Goal: Task Accomplishment & Management: Manage account settings

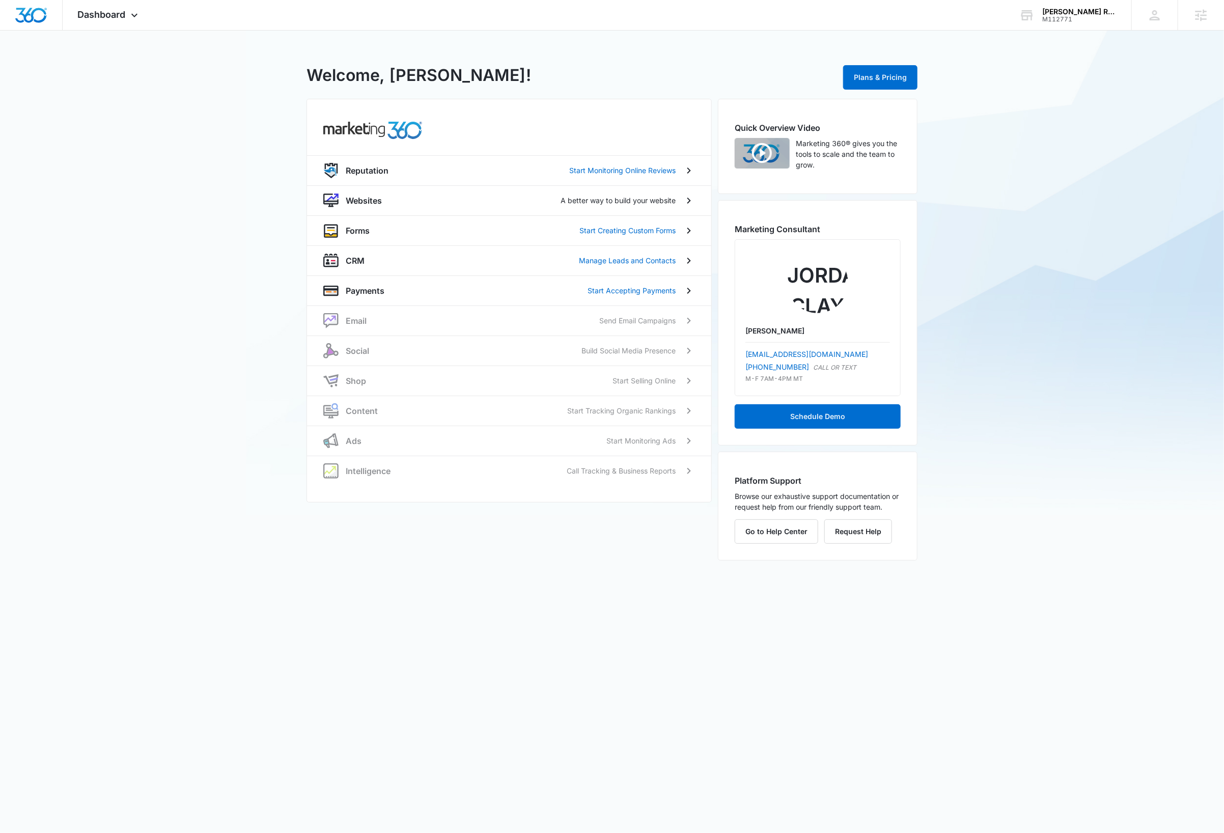
drag, startPoint x: 1070, startPoint y: 14, endPoint x: 1056, endPoint y: 31, distance: 22.0
click at [1070, 16] on div "M112771" at bounding box center [1079, 19] width 74 height 7
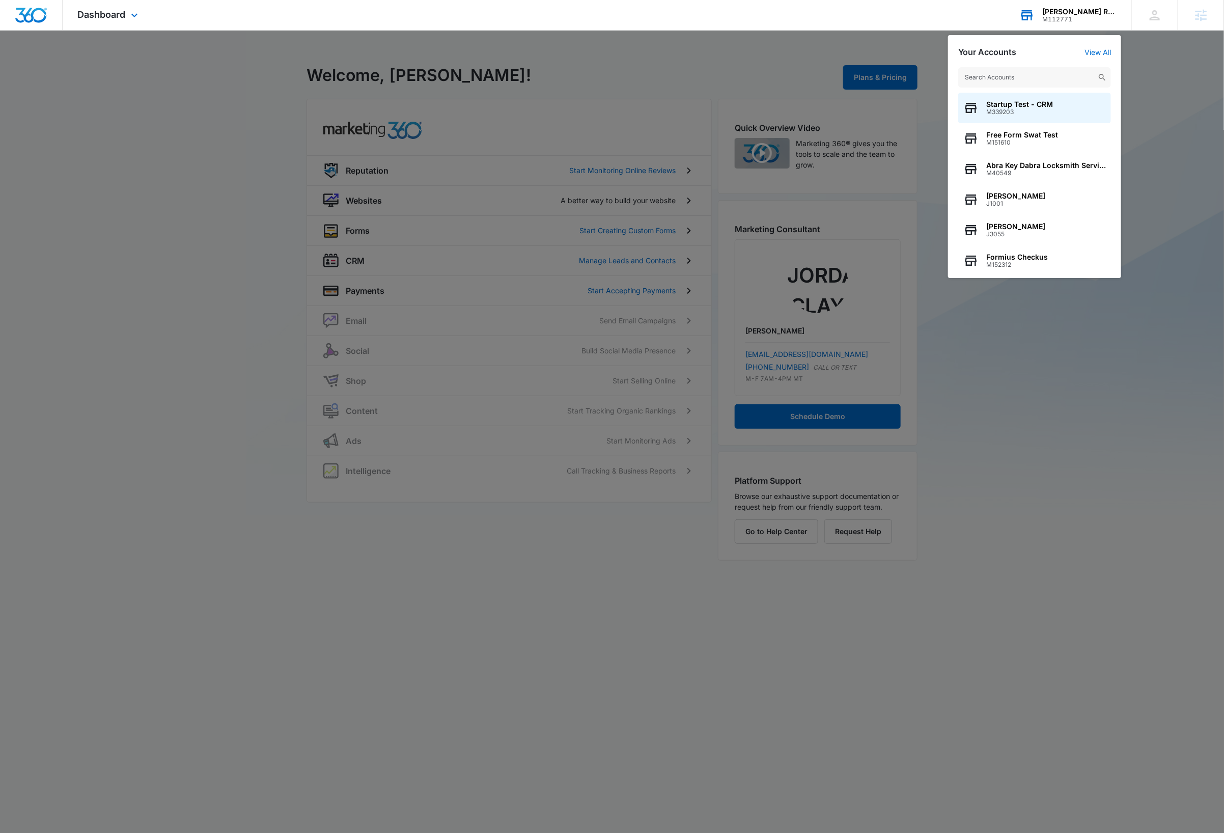
click at [1027, 78] on input "text" at bounding box center [1034, 77] width 153 height 20
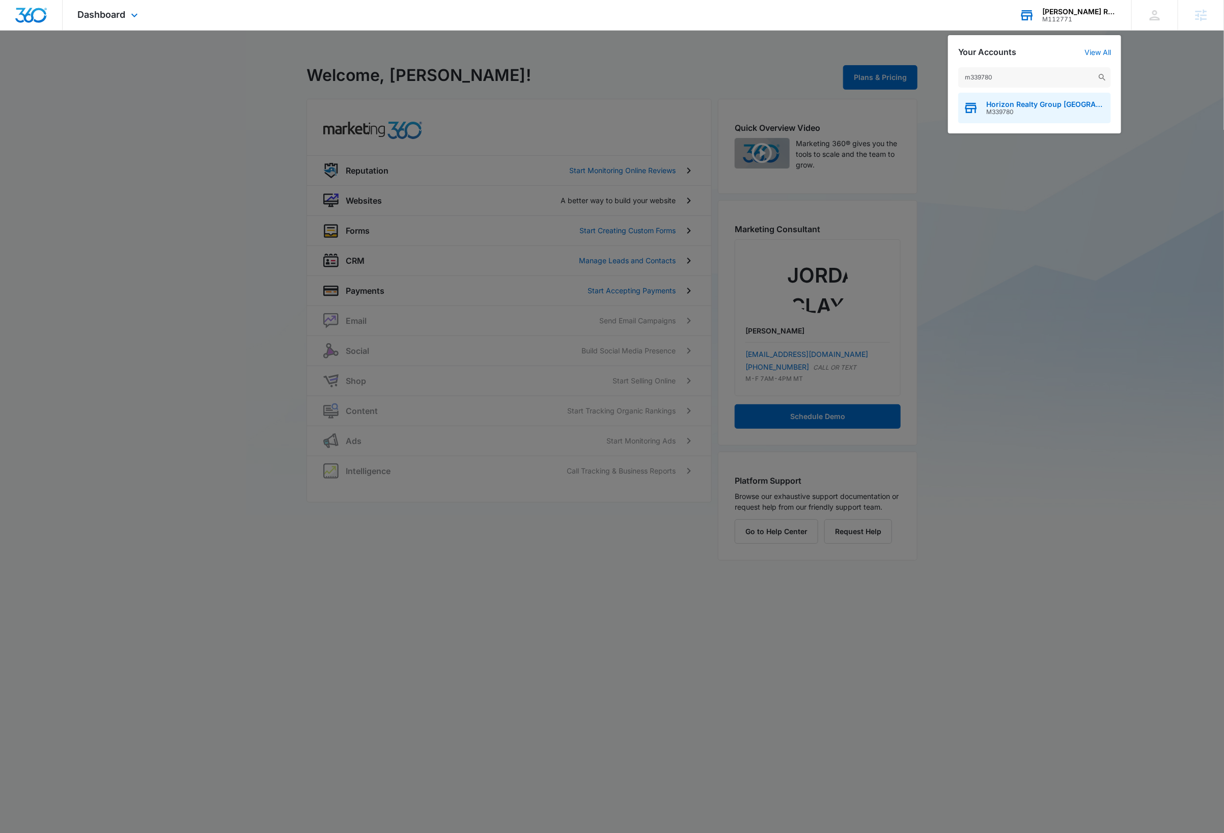
type input "m339780"
click at [1039, 105] on span "Horizon Realty Group [GEOGRAPHIC_DATA]" at bounding box center [1046, 104] width 120 height 8
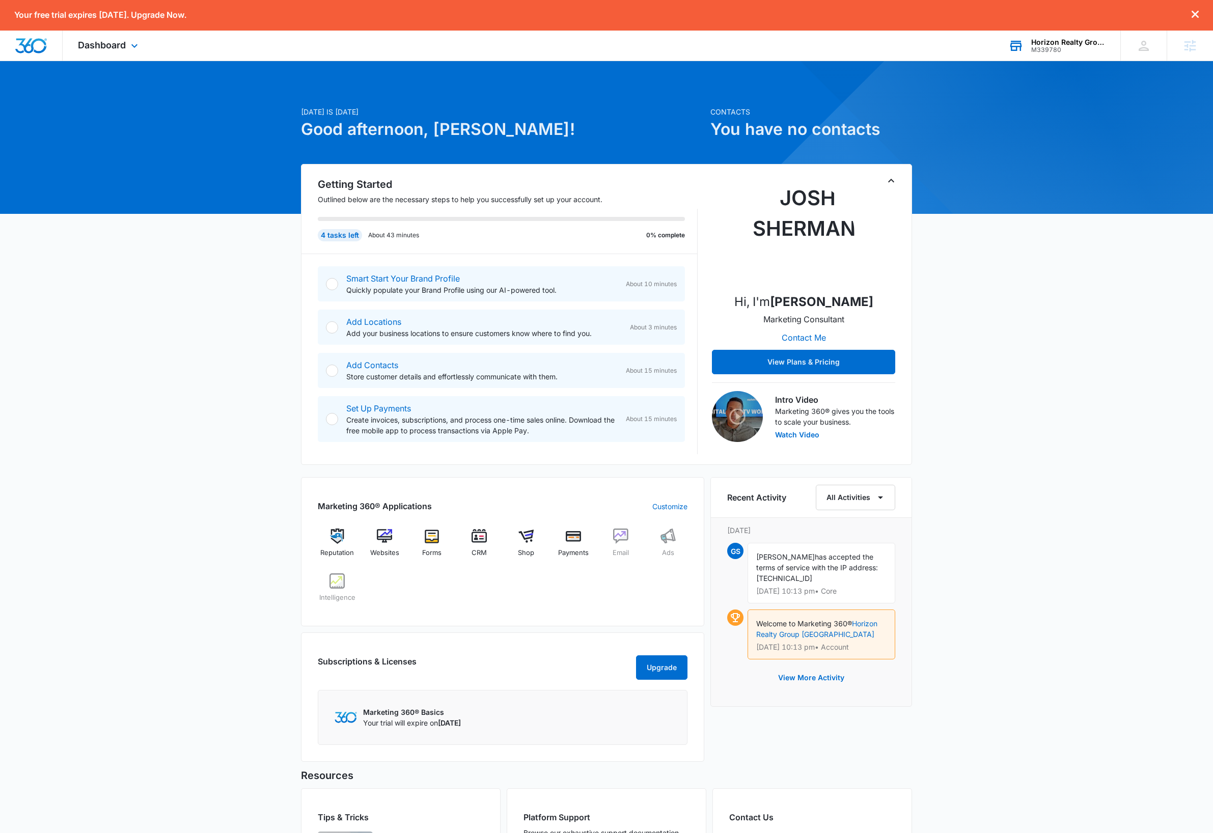
click at [1026, 307] on div "[DATE] is [DATE] Good afternoon, [PERSON_NAME]! Contacts You have no contacts G…" at bounding box center [606, 515] width 1213 height 882
click at [169, 373] on div "[DATE] is [DATE] Good afternoon, [PERSON_NAME]! Contacts You have no contacts G…" at bounding box center [606, 515] width 1213 height 882
click at [134, 47] on icon at bounding box center [134, 48] width 12 height 12
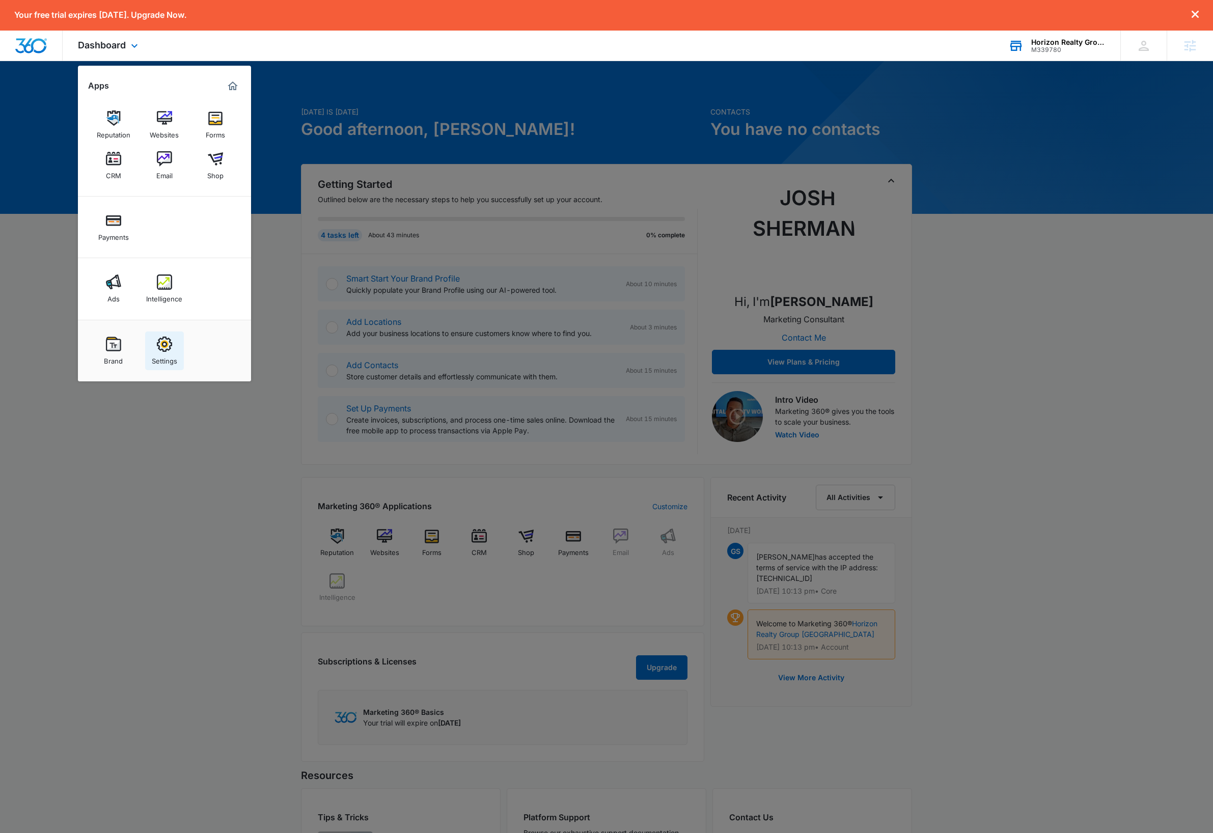
click at [158, 353] on div "Settings" at bounding box center [164, 358] width 25 height 13
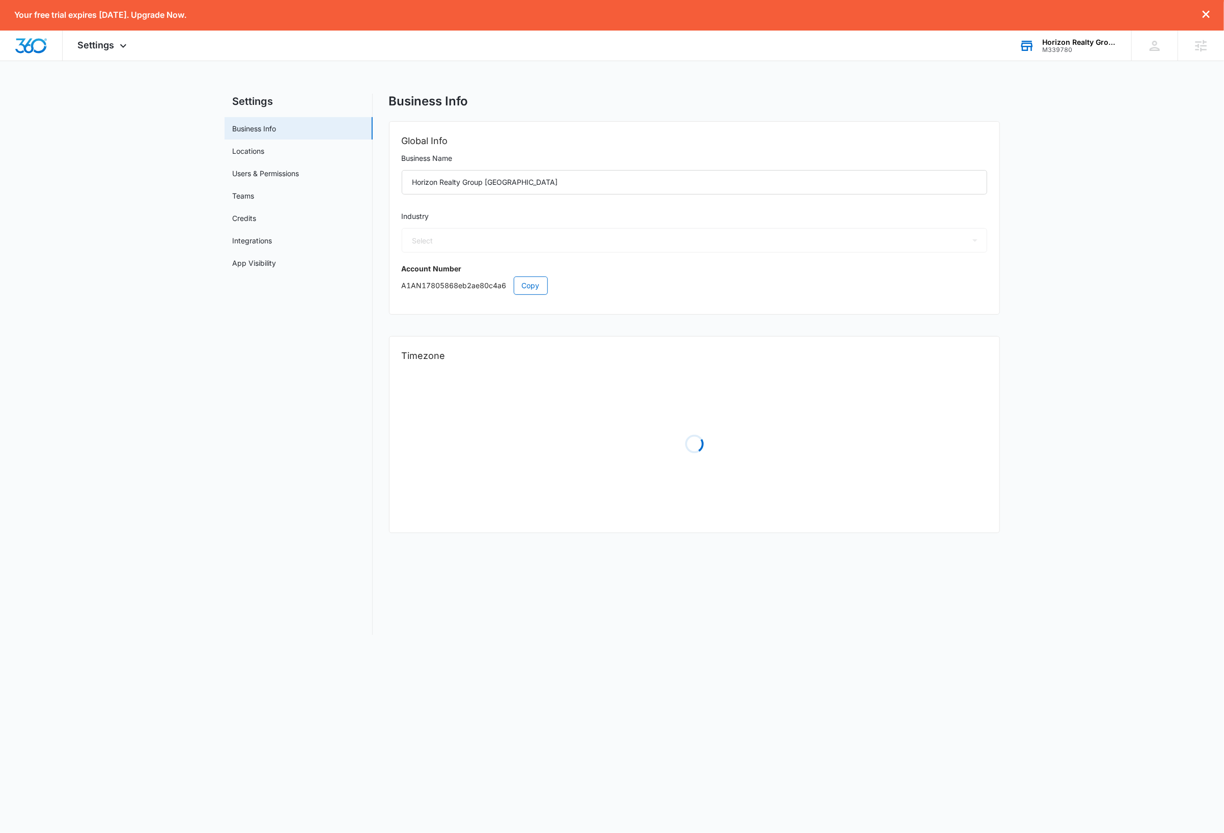
select select "35"
select select "US"
select select "America/Los_Angeles"
click at [288, 176] on link "Users & Permissions" at bounding box center [266, 173] width 67 height 11
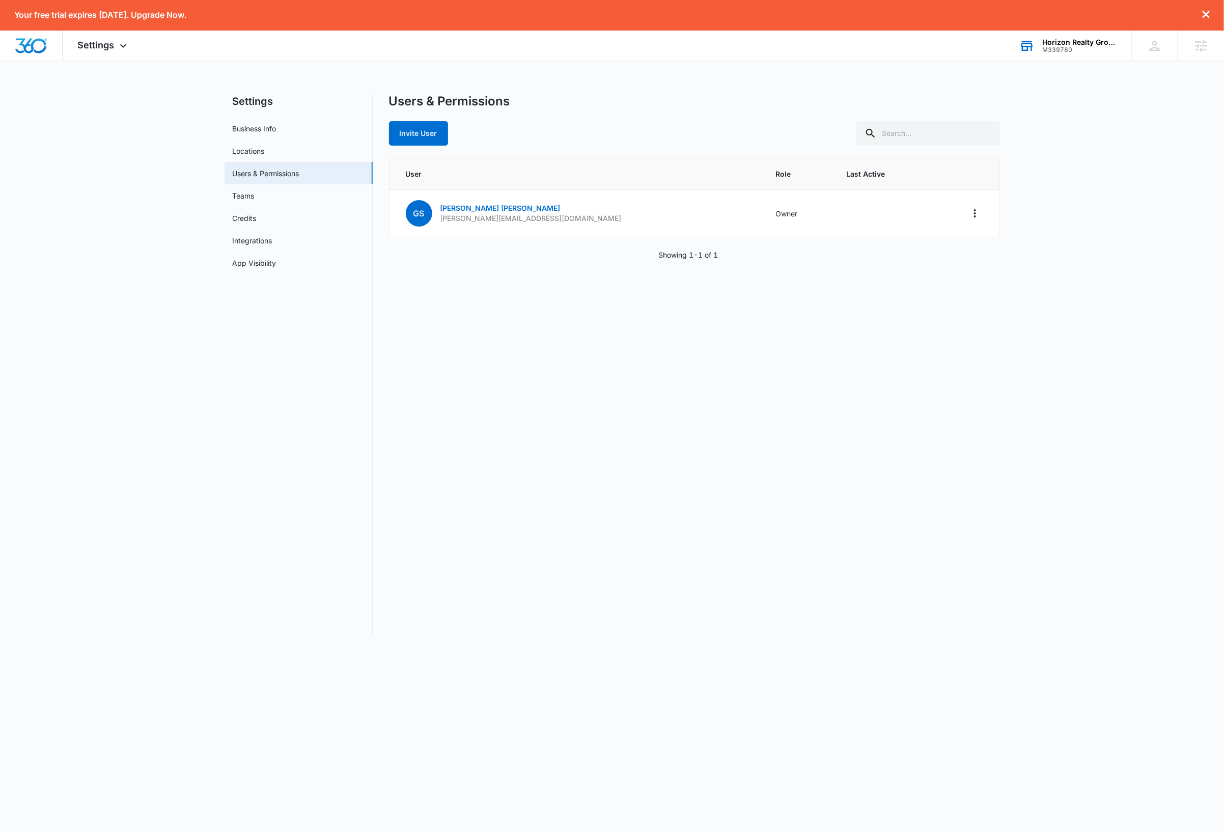
click at [225, 439] on nav "Settings Business Info Locations Users & Permissions Teams Credits Integrations…" at bounding box center [299, 364] width 148 height 541
click at [142, 445] on main "Settings Business Info Locations Users & Permissions Teams Credits Integrations…" at bounding box center [612, 371] width 1224 height 554
click at [1121, 201] on main "Settings Business Info Locations Users & Permissions Teams Credits Integrations…" at bounding box center [612, 371] width 1224 height 554
click at [586, 221] on td "GS [PERSON_NAME] [EMAIL_ADDRESS][DOMAIN_NAME]" at bounding box center [577, 213] width 374 height 47
drag, startPoint x: 584, startPoint y: 221, endPoint x: 441, endPoint y: 220, distance: 142.6
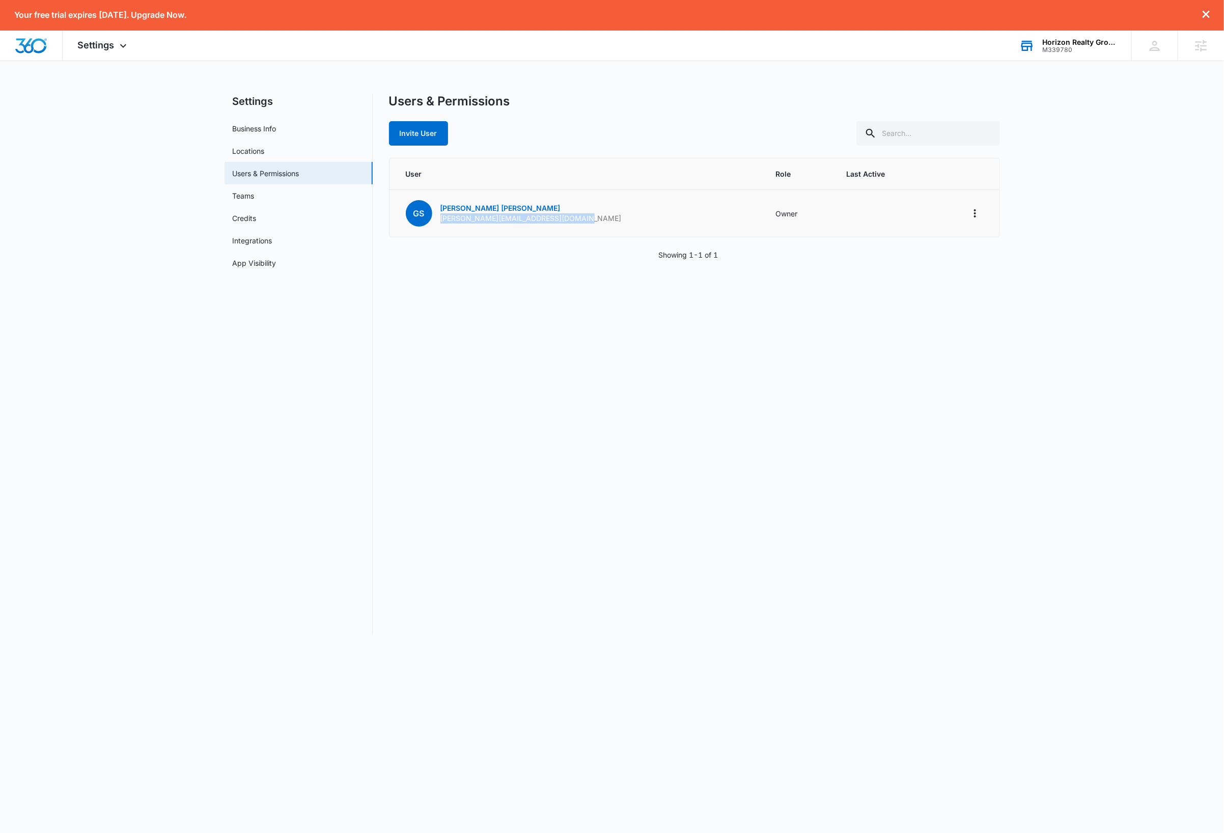
click at [441, 220] on td "GS [PERSON_NAME] [EMAIL_ADDRESS][DOMAIN_NAME]" at bounding box center [577, 213] width 374 height 47
copy p "[PERSON_NAME][EMAIL_ADDRESS][DOMAIN_NAME]"
click at [1093, 44] on div "Horizon Realty Group [GEOGRAPHIC_DATA]" at bounding box center [1079, 42] width 74 height 8
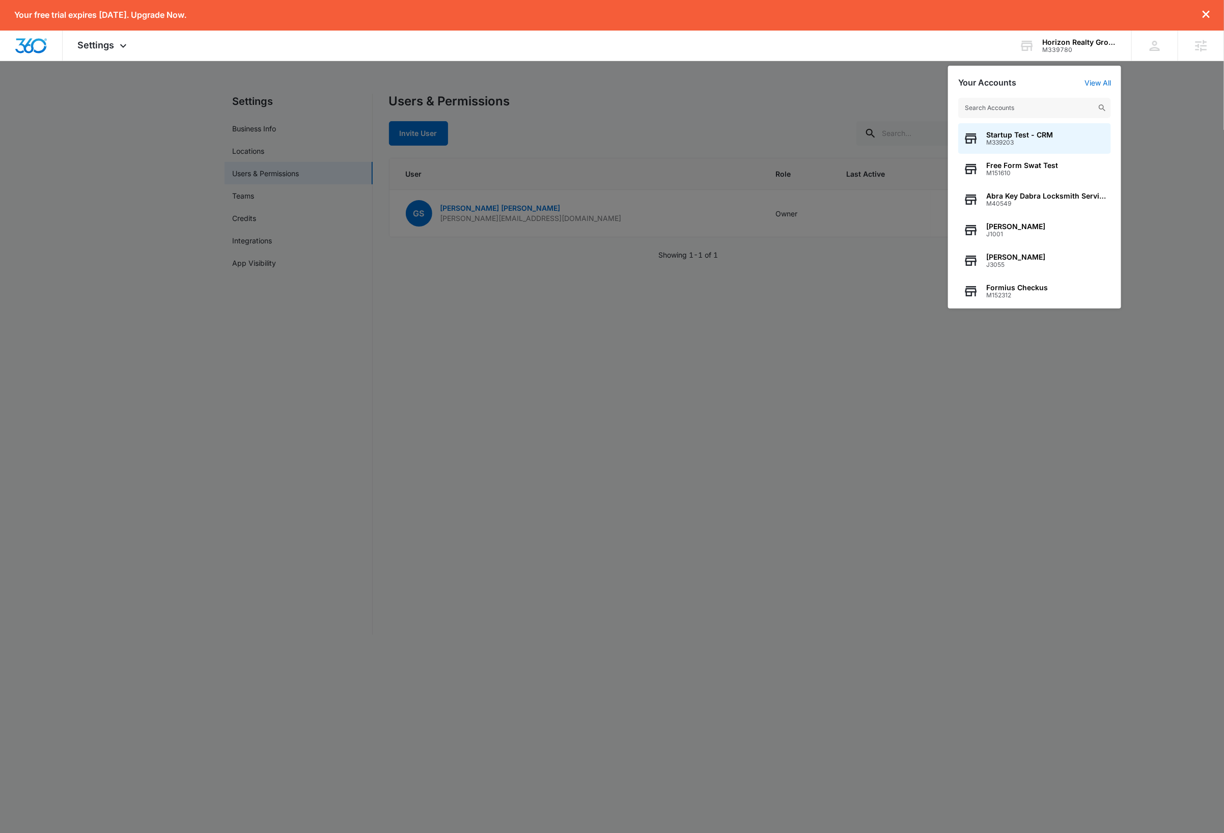
click at [1025, 106] on input "text" at bounding box center [1034, 108] width 153 height 20
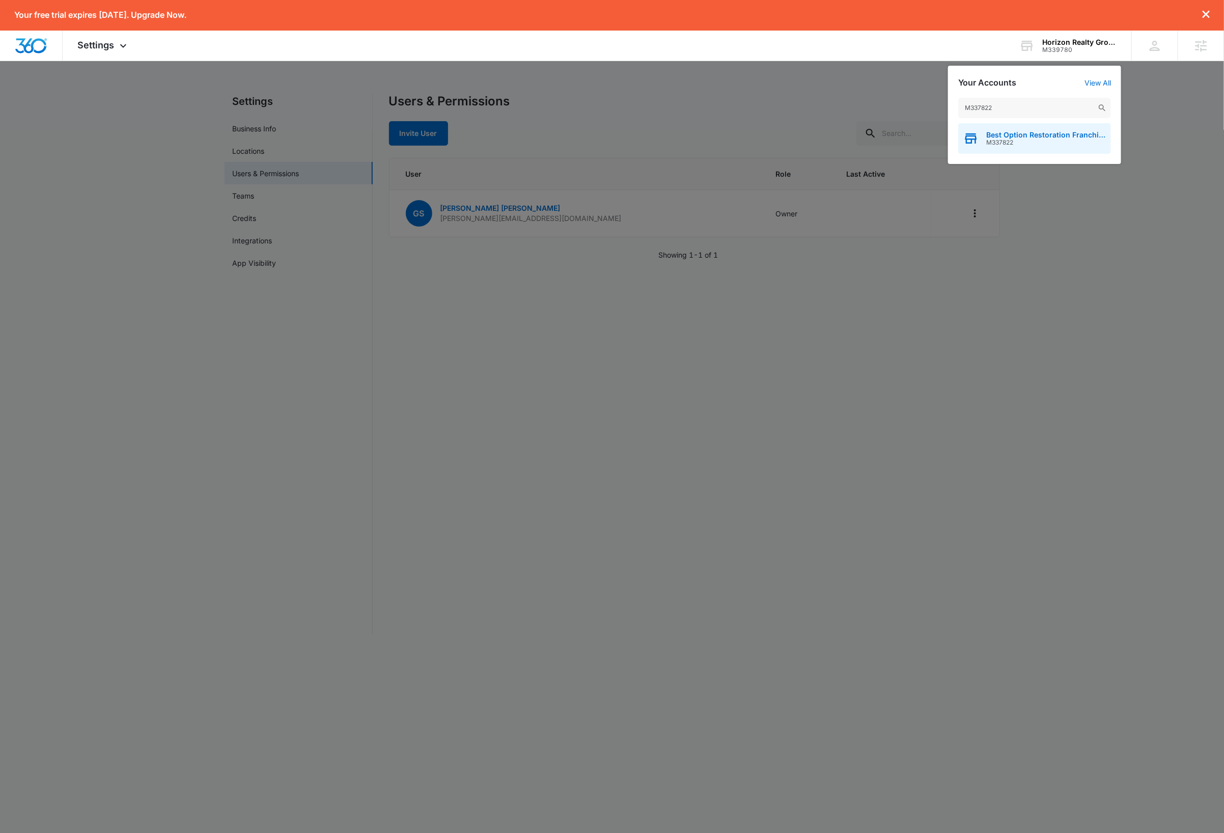
type input "M337822"
click at [1053, 139] on span "M337822" at bounding box center [1046, 142] width 120 height 7
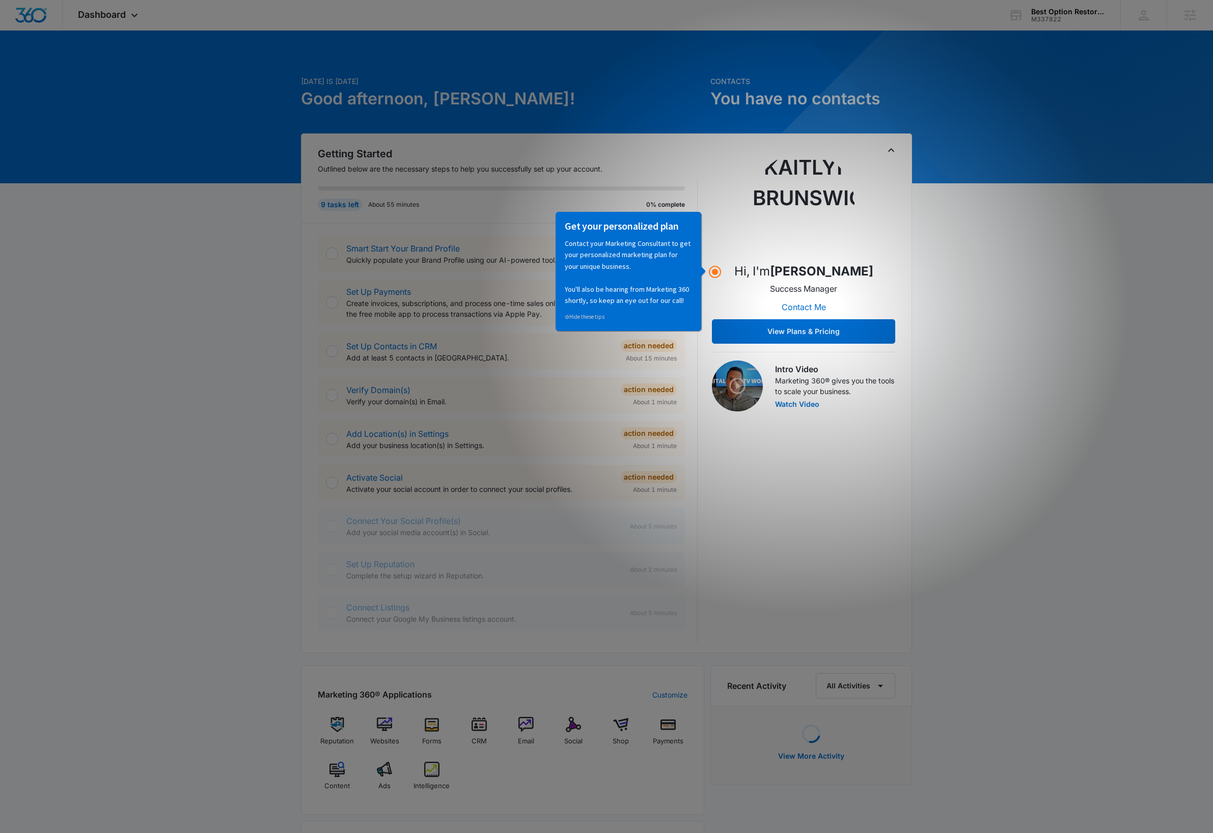
click at [199, 337] on div "[DATE] is [DATE] Good afternoon, [PERSON_NAME]! Contacts You have no contacts G…" at bounding box center [606, 593] width 1213 height 1101
click at [527, 728] on img at bounding box center [525, 724] width 15 height 15
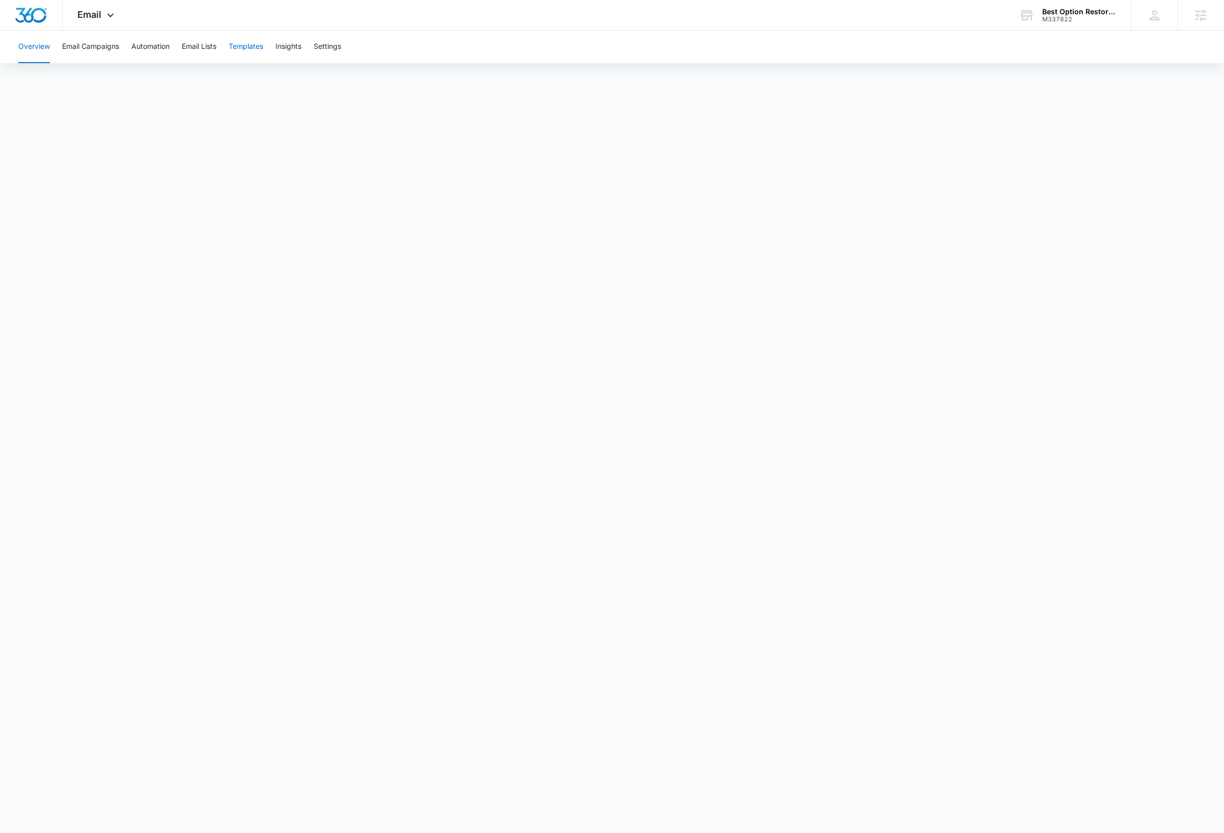
click at [237, 44] on button "Templates" at bounding box center [246, 47] width 35 height 33
